Goal: Contribute content: Add original content to the website for others to see

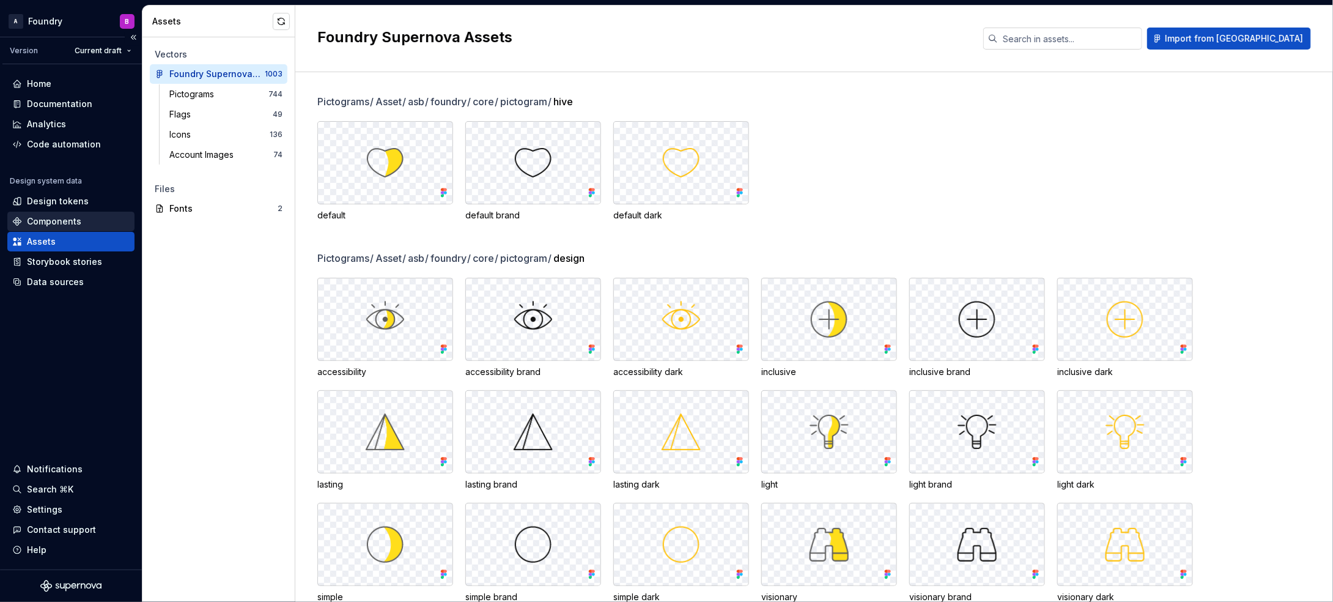
click at [59, 216] on div "Components" at bounding box center [54, 221] width 54 height 12
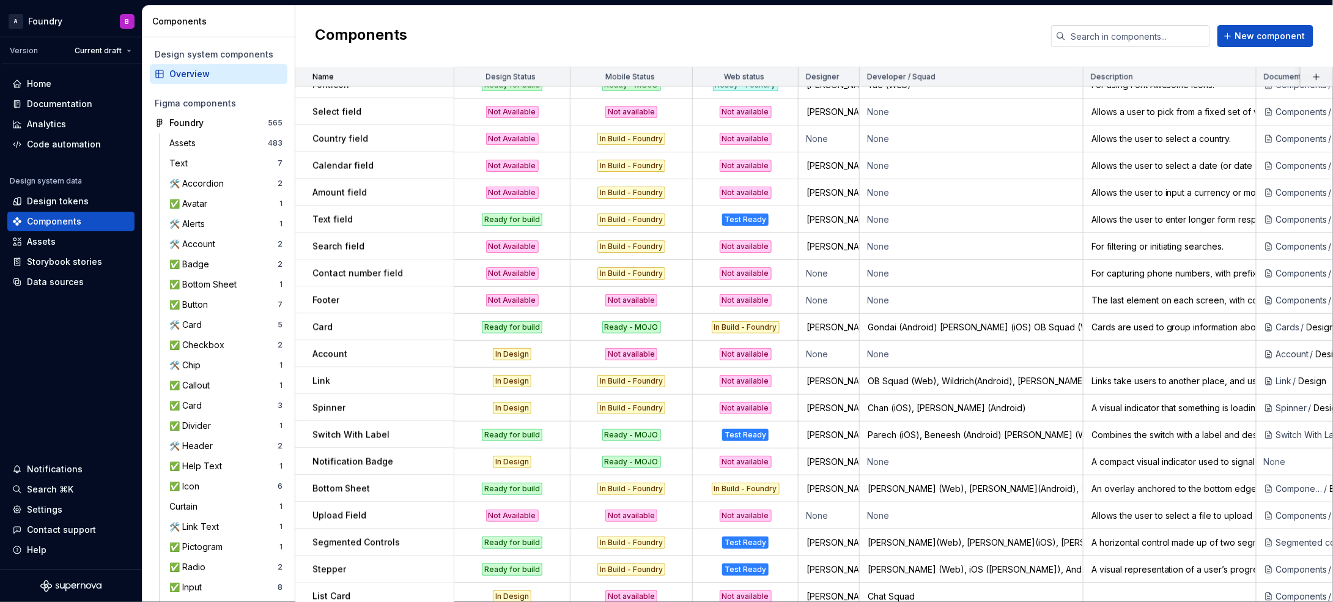
scroll to position [975, 0]
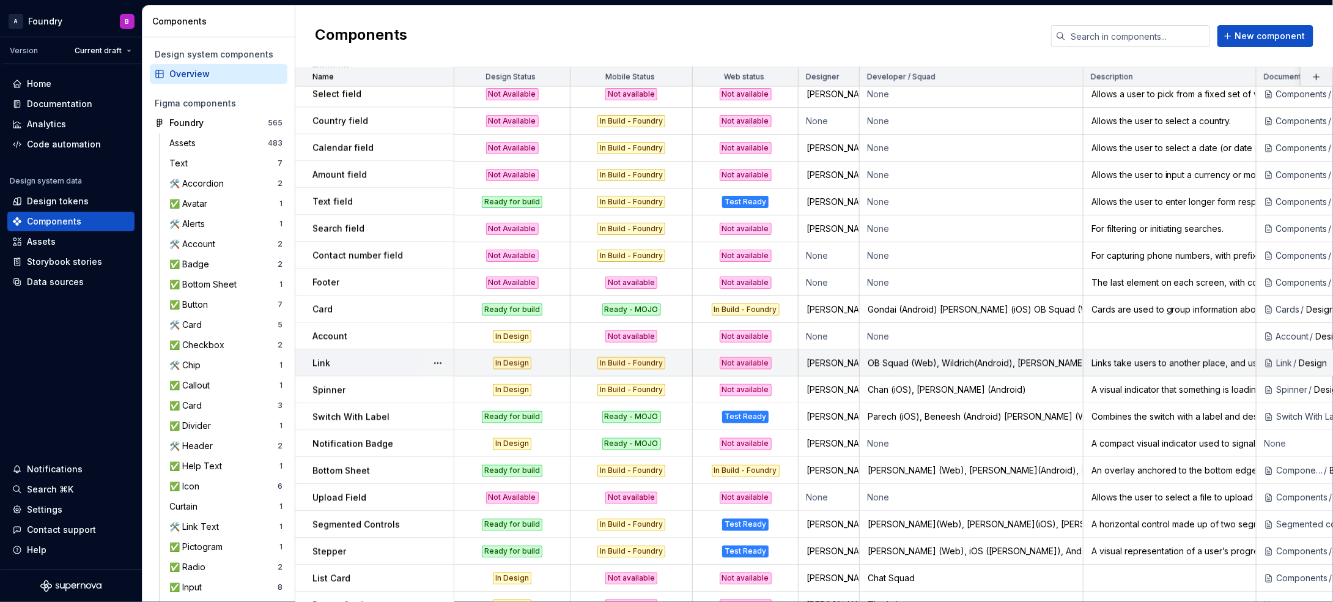
click at [834, 361] on div "Aida" at bounding box center [828, 363] width 59 height 12
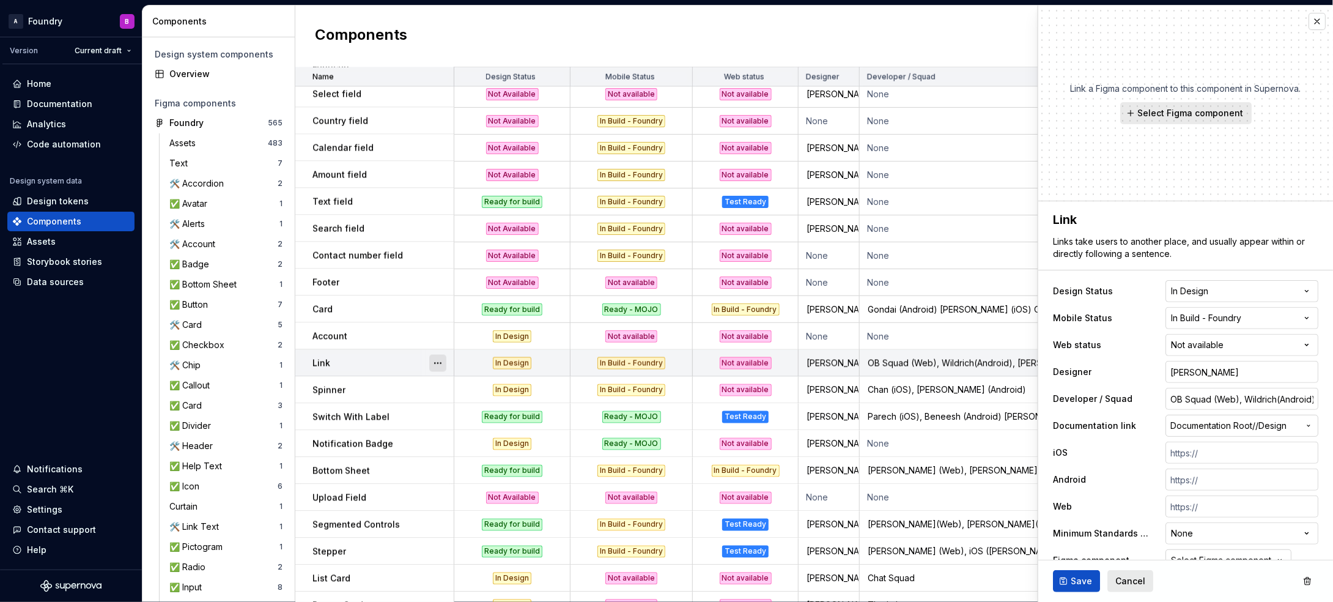
click at [443, 362] on button "button" at bounding box center [437, 363] width 17 height 17
type textarea "*"
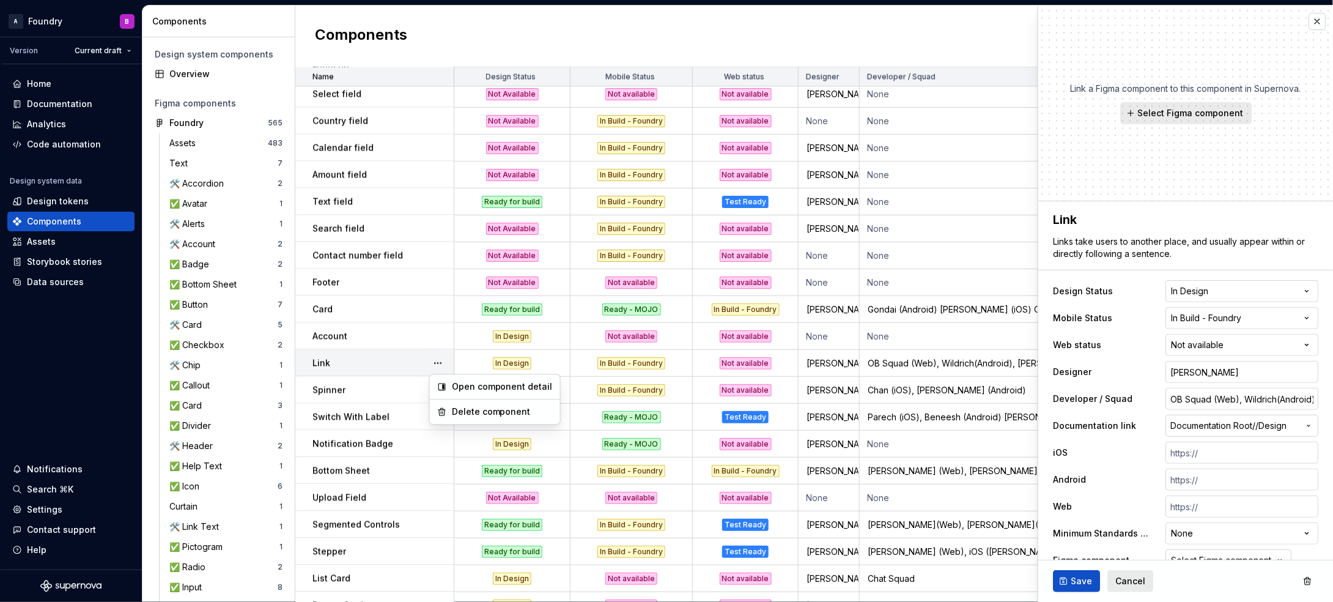
click at [1184, 376] on html "A Foundry B Version Current draft Home Documentation Analytics Code automation …" at bounding box center [666, 301] width 1333 height 602
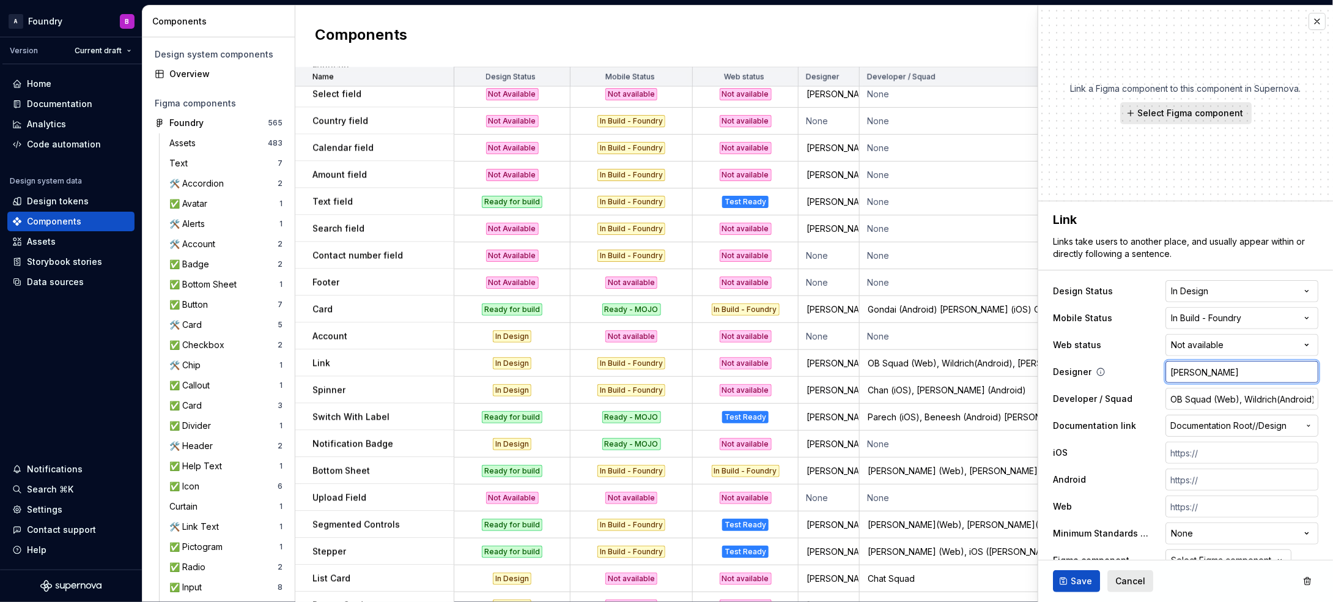
type textarea "*"
click at [1087, 577] on span "Save" at bounding box center [1081, 581] width 21 height 12
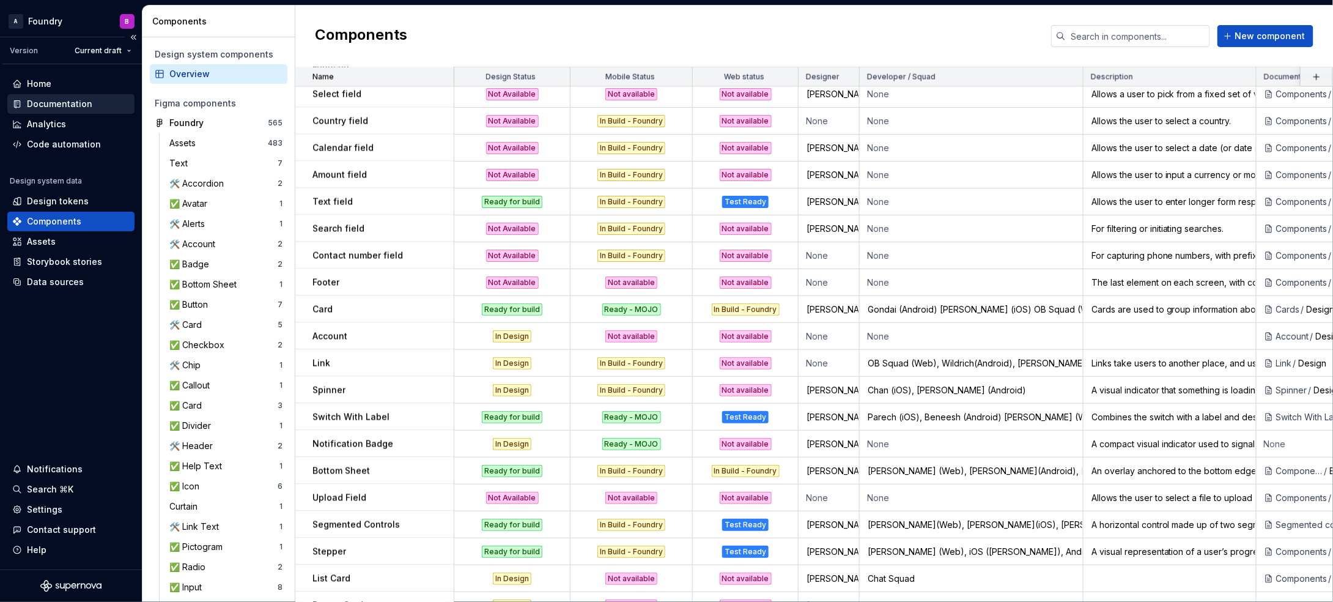
click at [56, 95] on div "Documentation" at bounding box center [70, 104] width 127 height 20
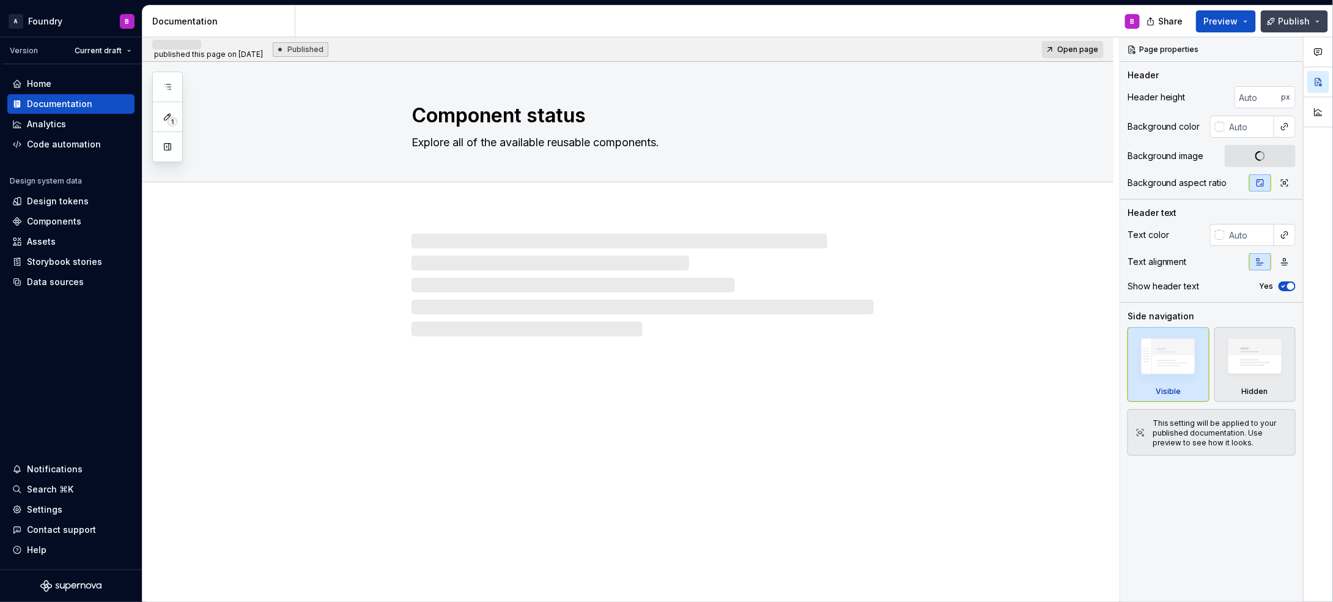
click at [1287, 22] on span "Publish" at bounding box center [1294, 21] width 32 height 12
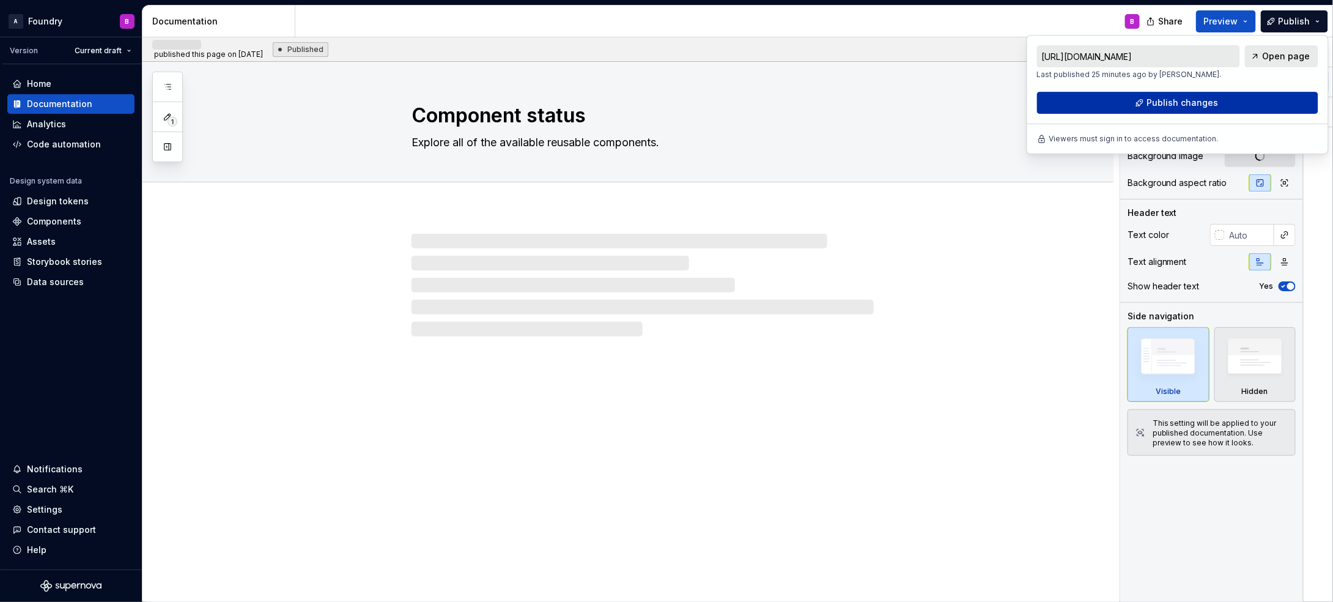
drag, startPoint x: 1286, startPoint y: 23, endPoint x: 1121, endPoint y: 101, distance: 183.2
click at [1121, 101] on button "Publish changes" at bounding box center [1177, 103] width 281 height 22
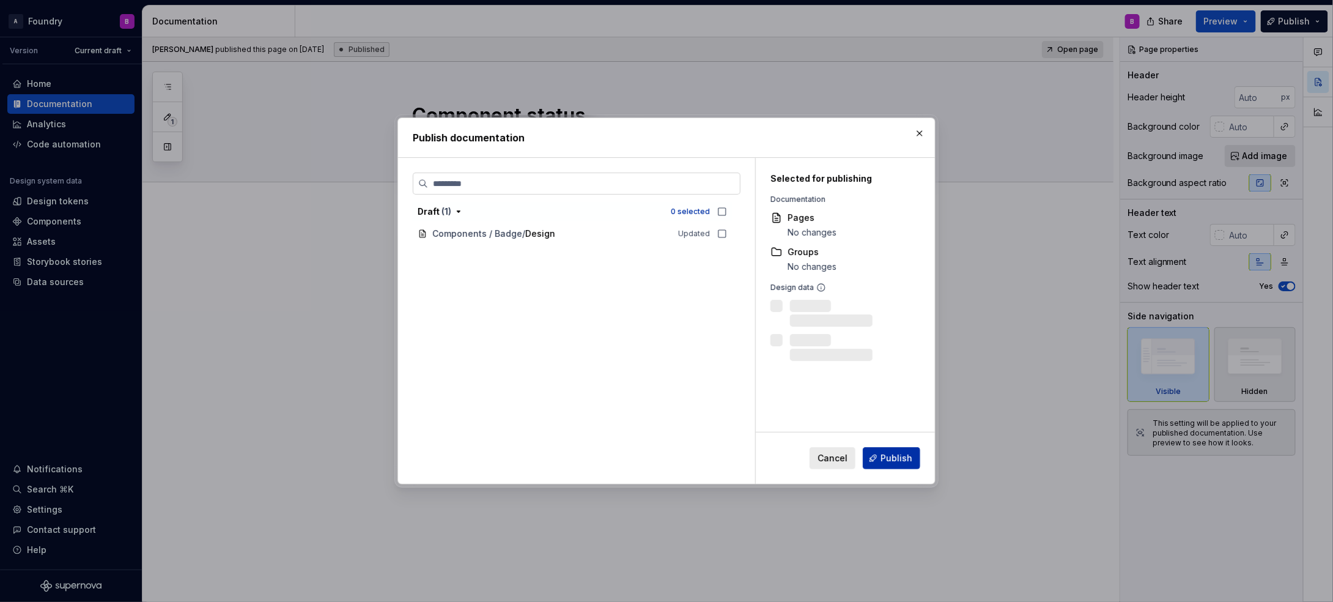
click at [895, 459] on span "Publish" at bounding box center [896, 458] width 32 height 12
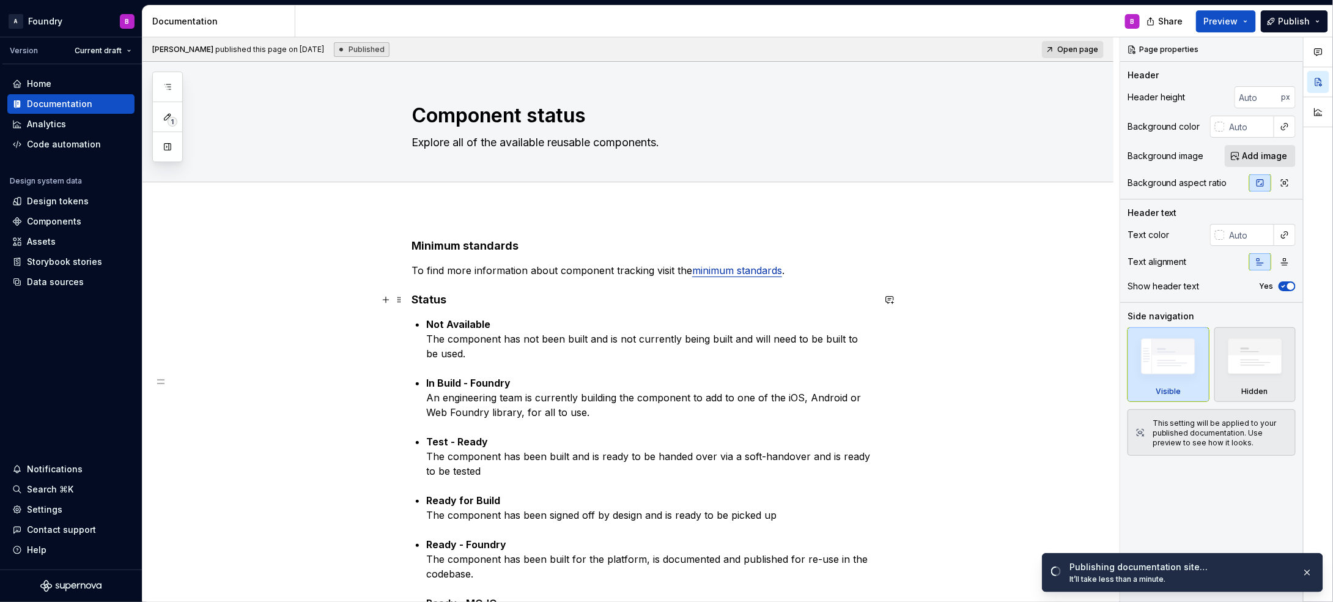
type textarea "*"
